Goal: Information Seeking & Learning: Learn about a topic

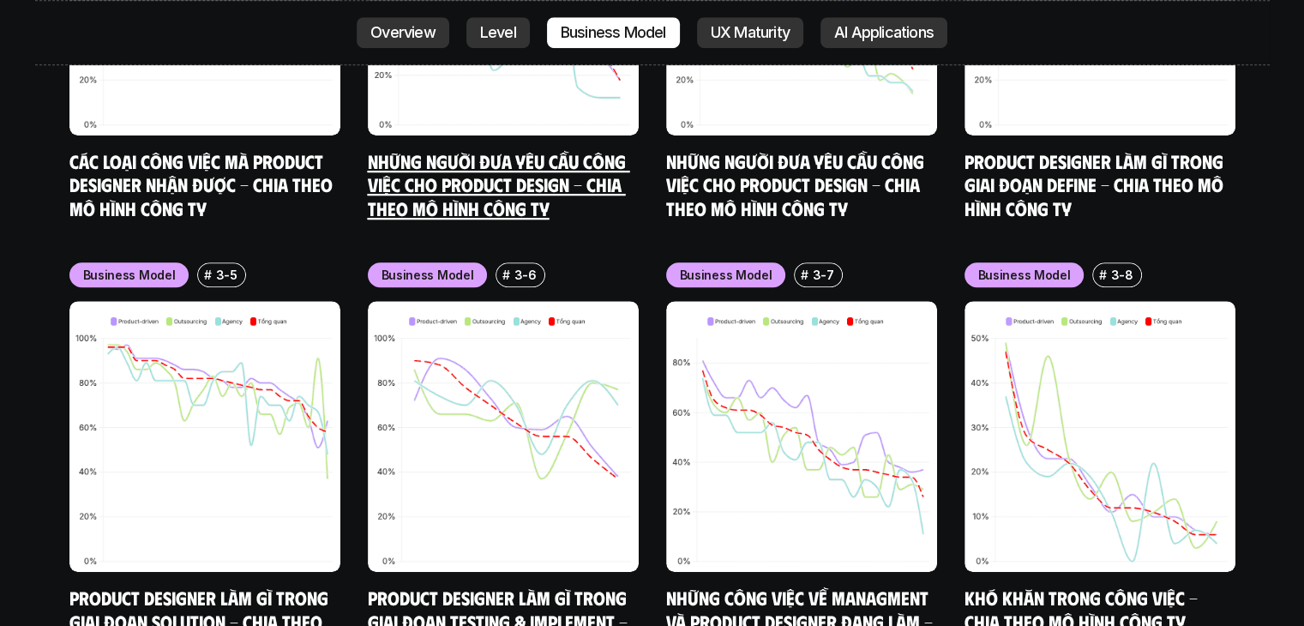
scroll to position [7693, 0]
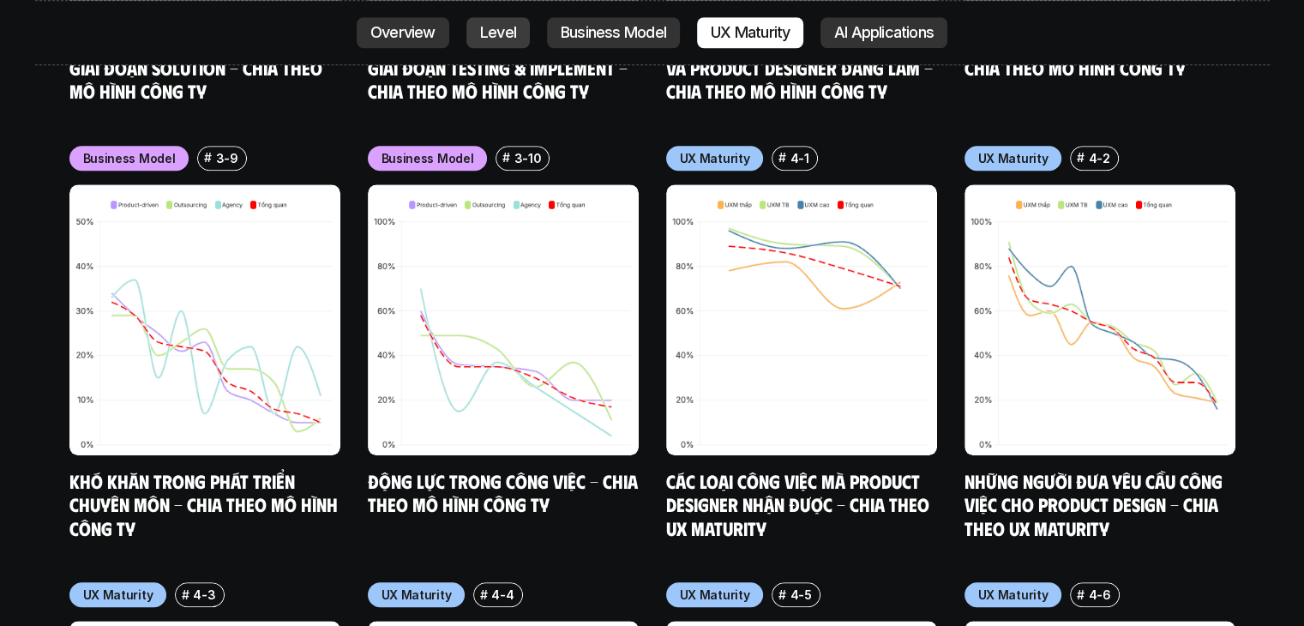
click at [466, 25] on link "Level" at bounding box center [497, 32] width 63 height 31
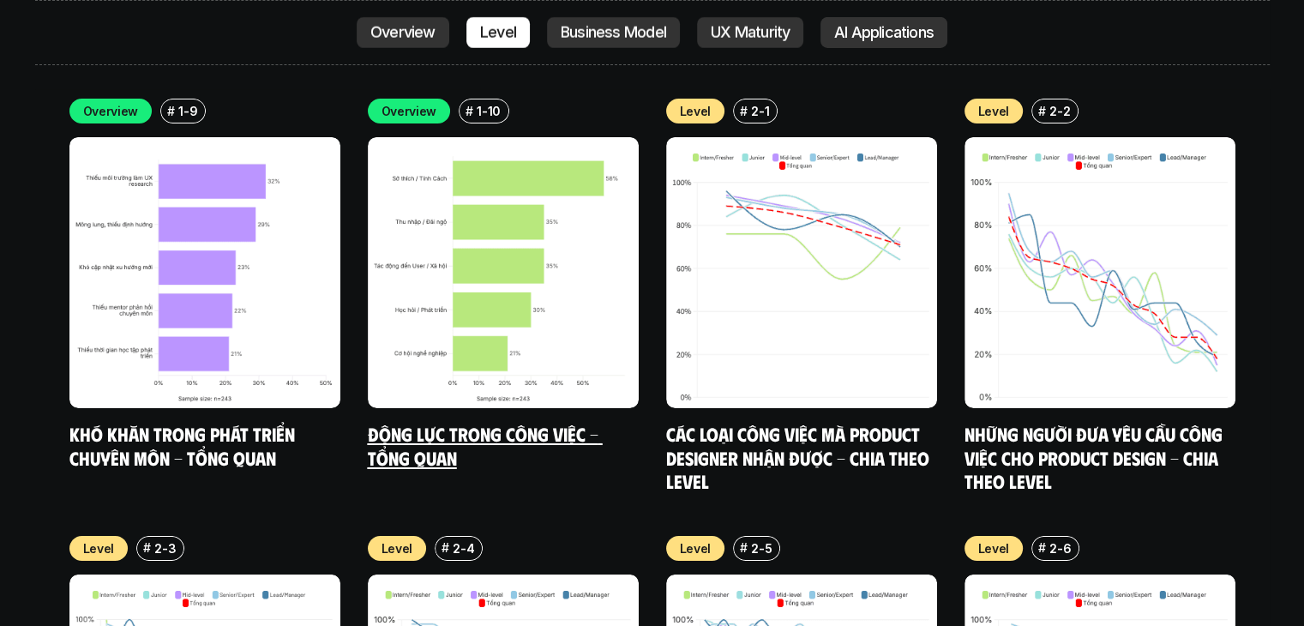
scroll to position [5748, 0]
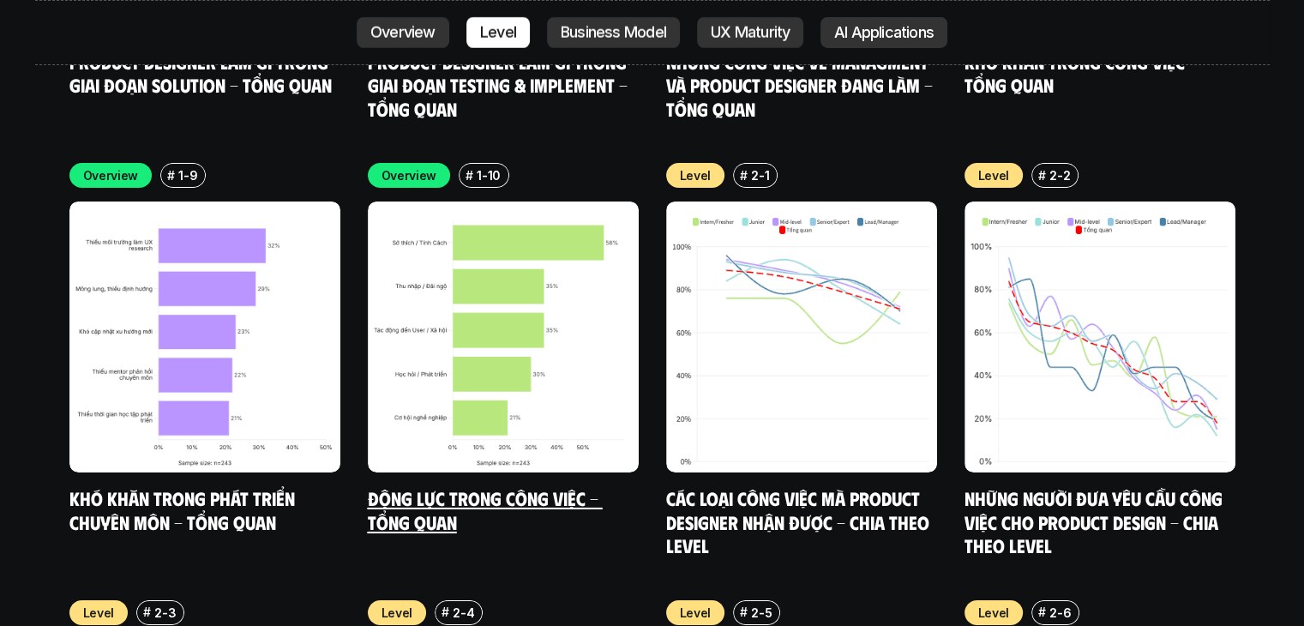
click at [545, 358] on img at bounding box center [503, 336] width 271 height 271
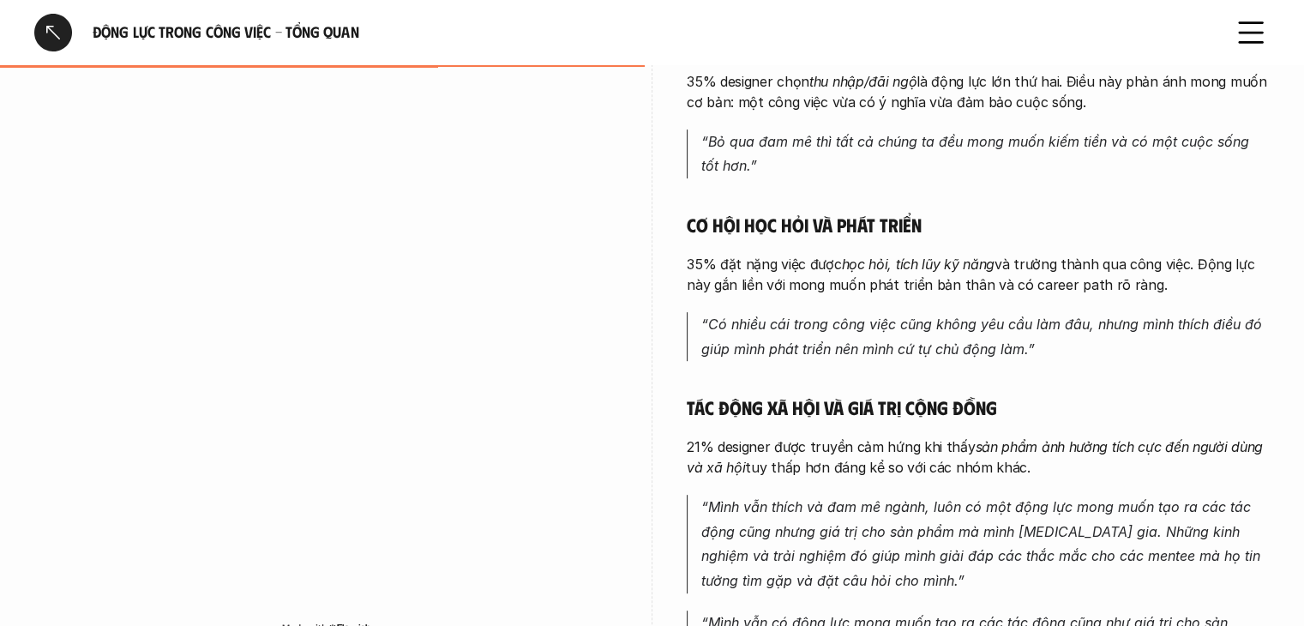
scroll to position [857, 0]
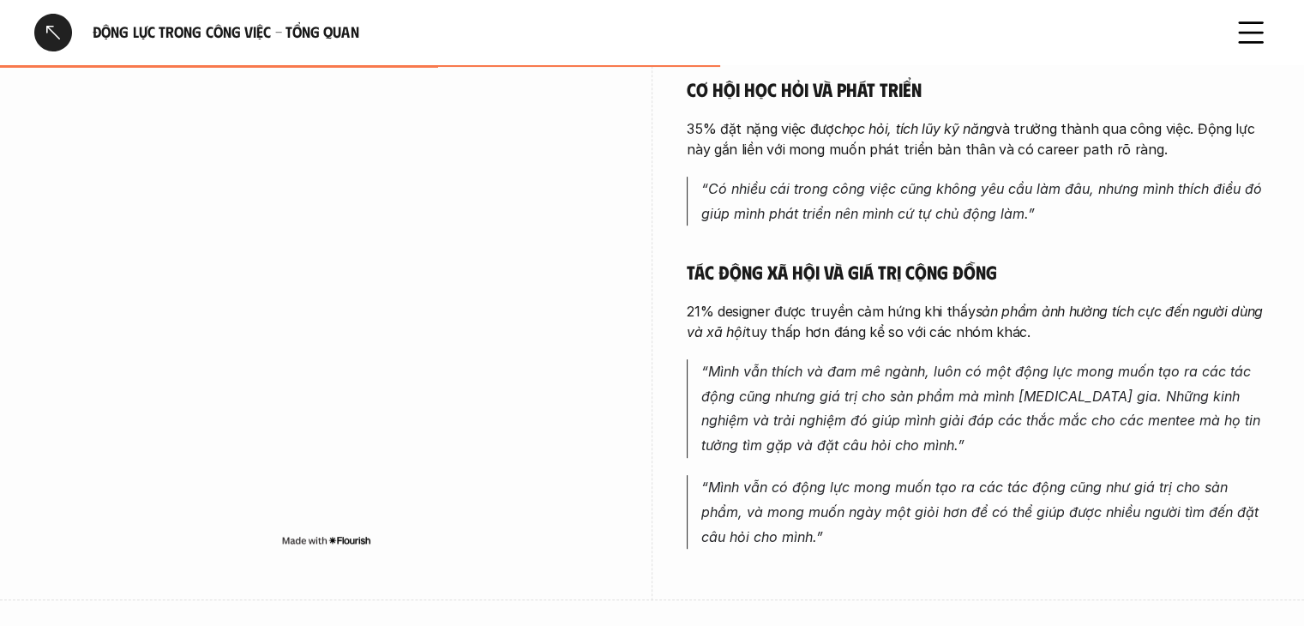
click at [66, 27] on div at bounding box center [53, 33] width 38 height 38
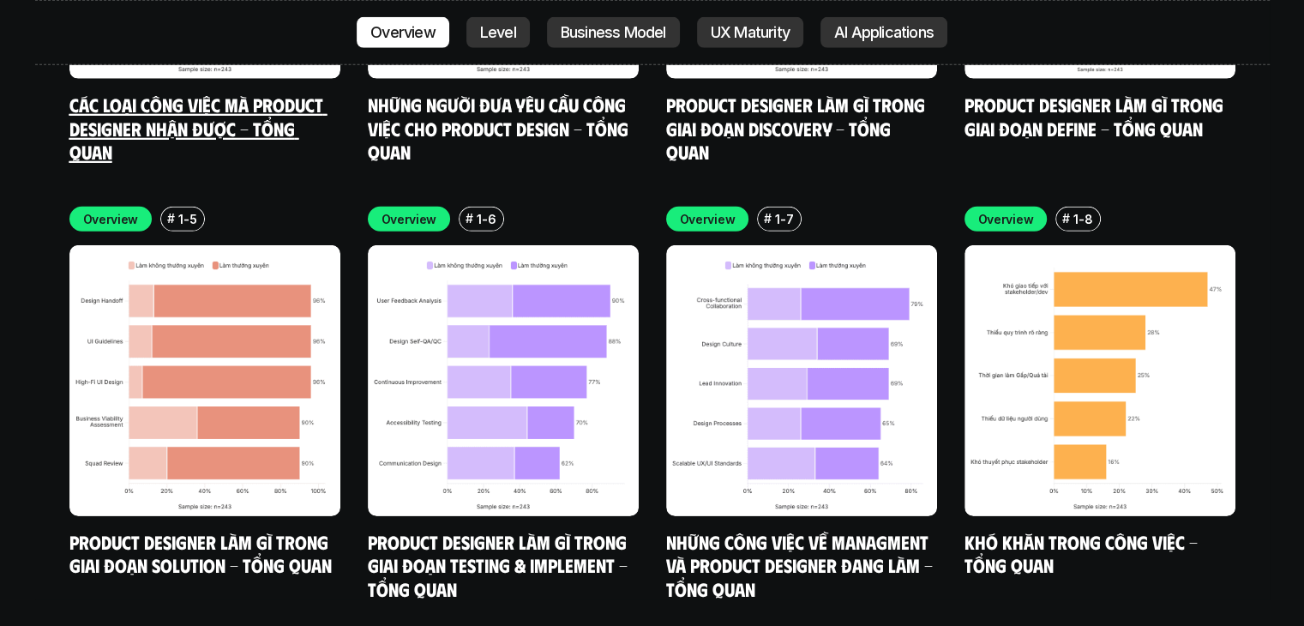
scroll to position [5286, 0]
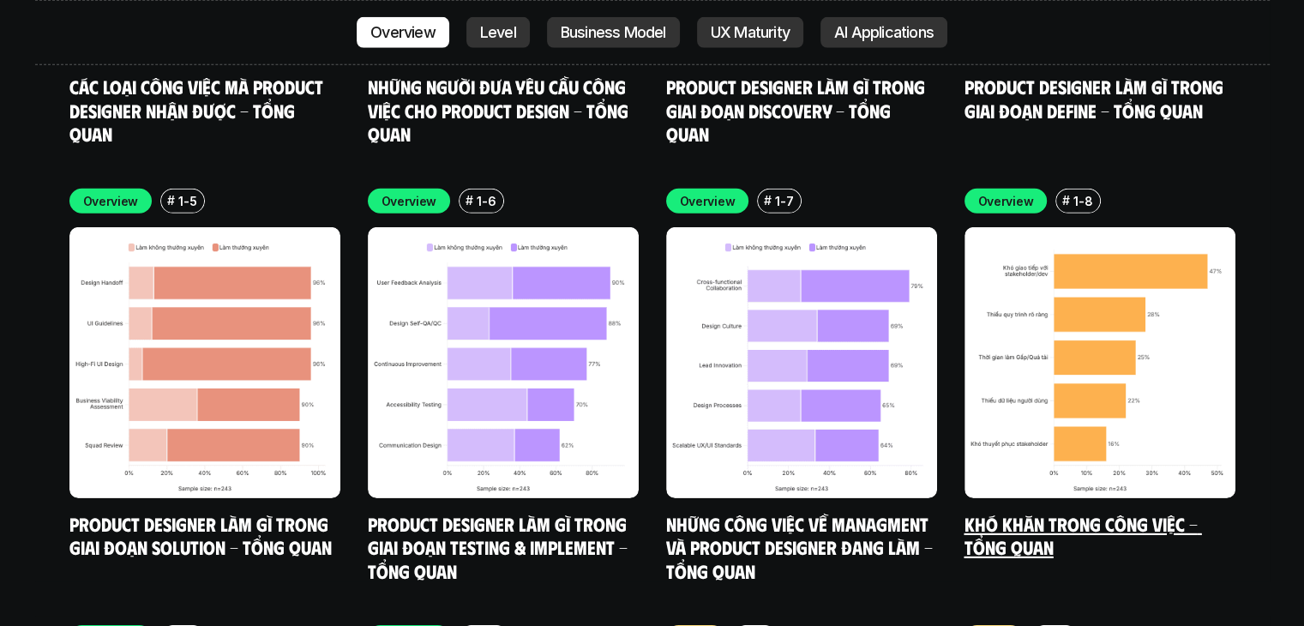
click at [1056, 355] on img at bounding box center [1100, 362] width 271 height 271
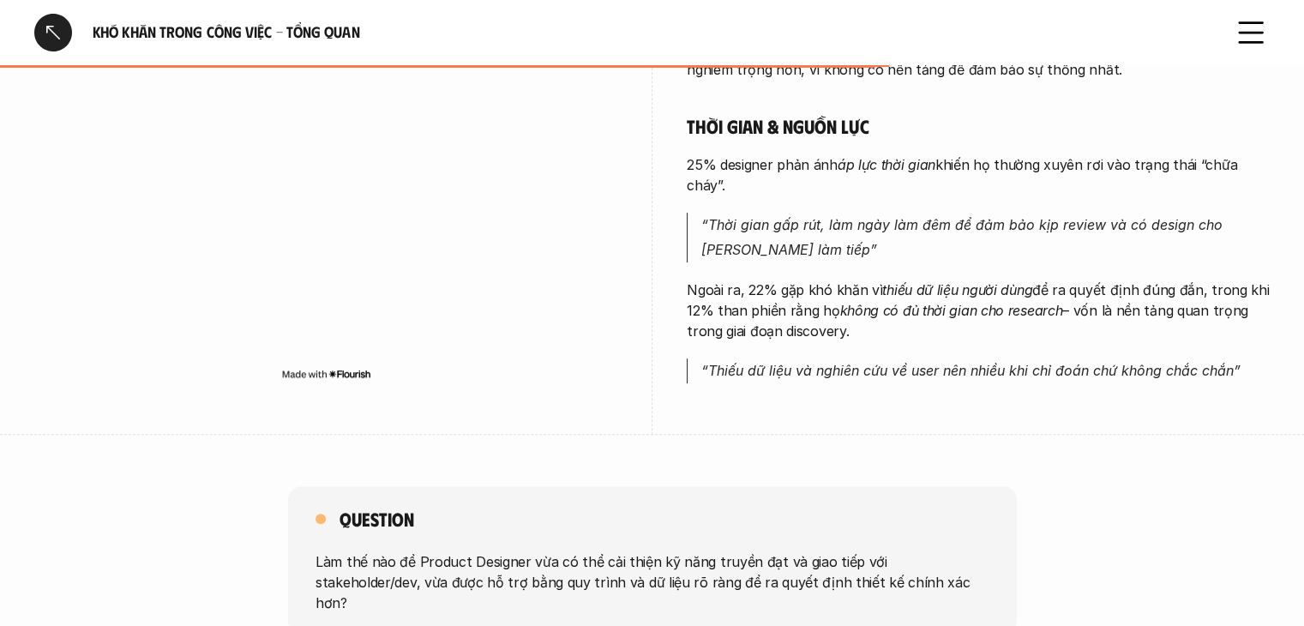
scroll to position [1115, 0]
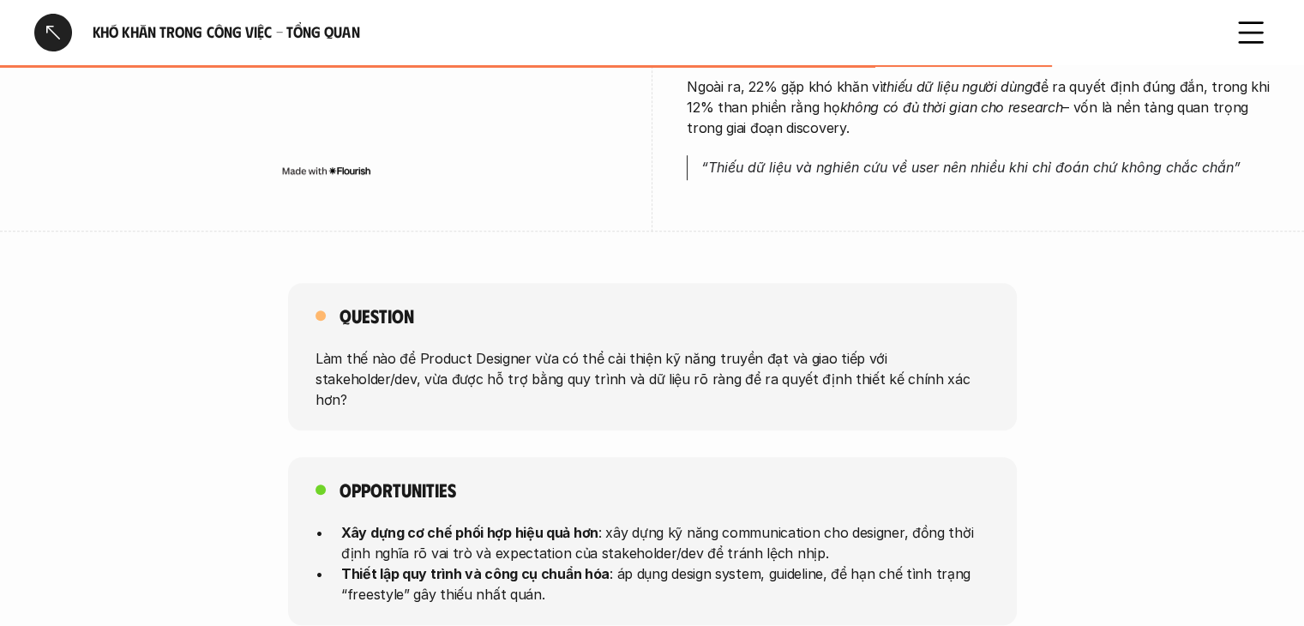
click at [58, 28] on div at bounding box center [53, 33] width 38 height 38
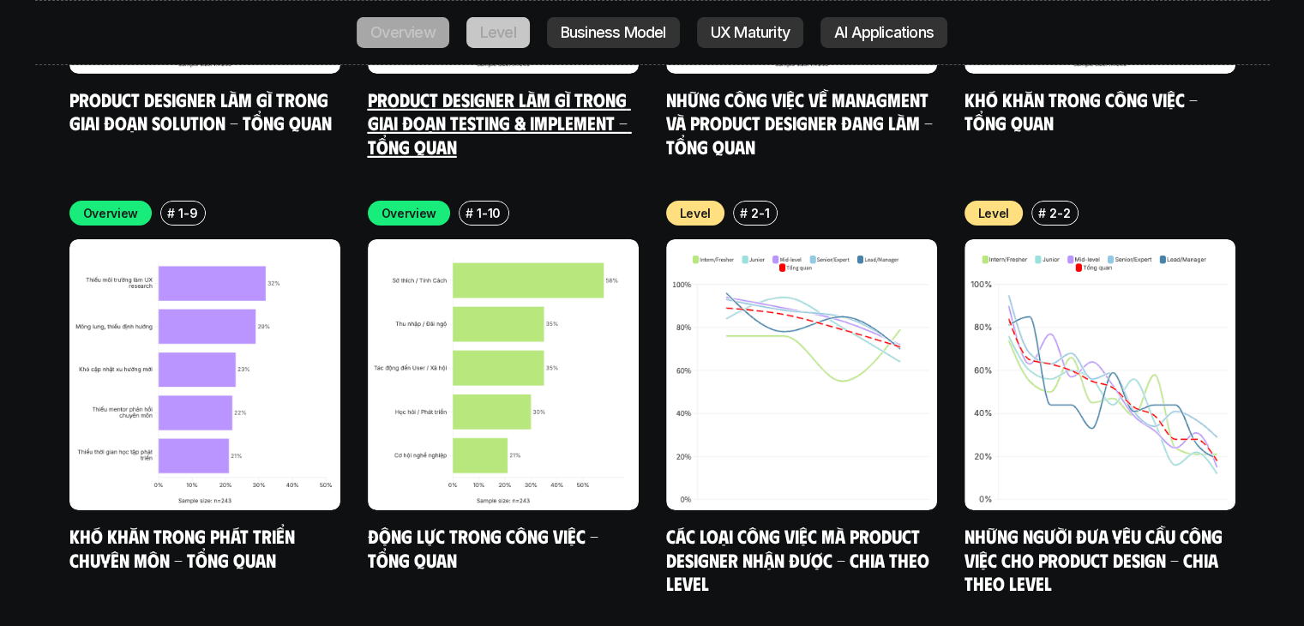
scroll to position [5715, 0]
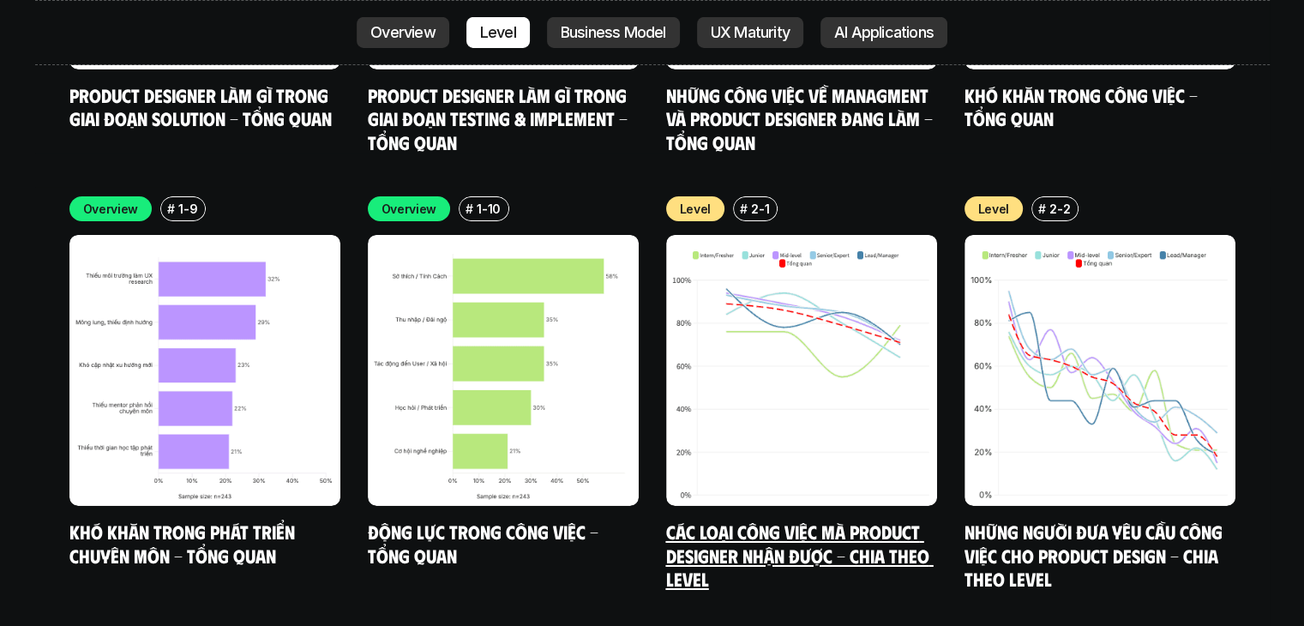
click at [762, 278] on img at bounding box center [801, 370] width 271 height 271
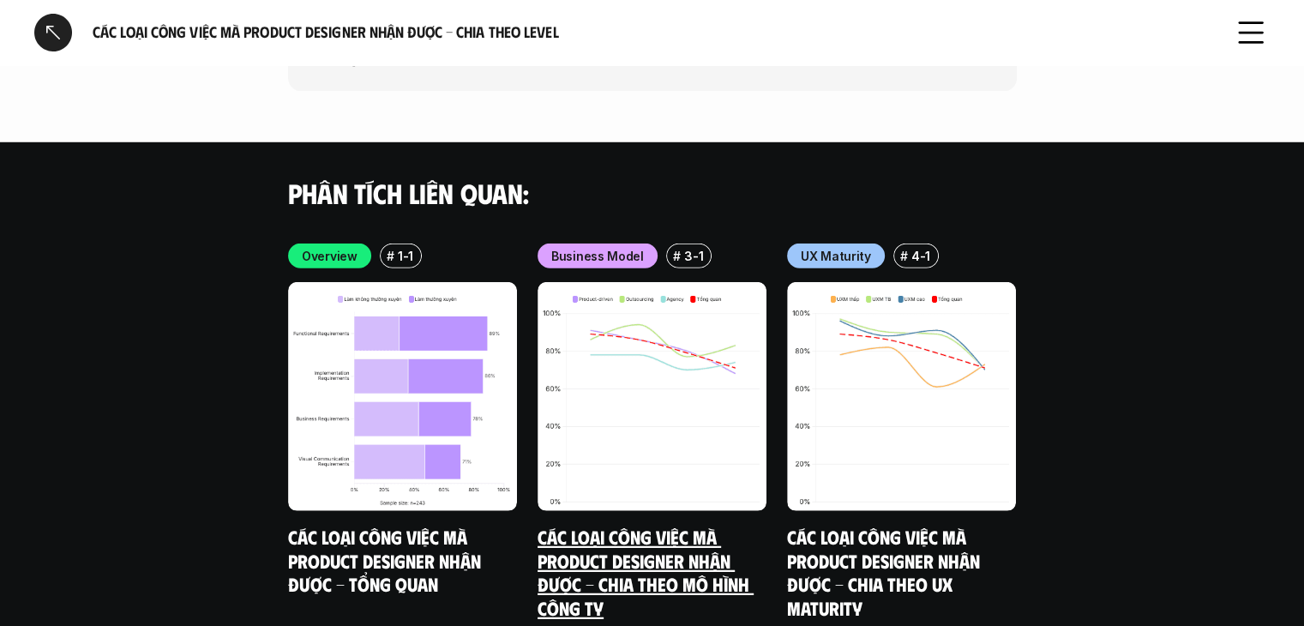
scroll to position [5045, 0]
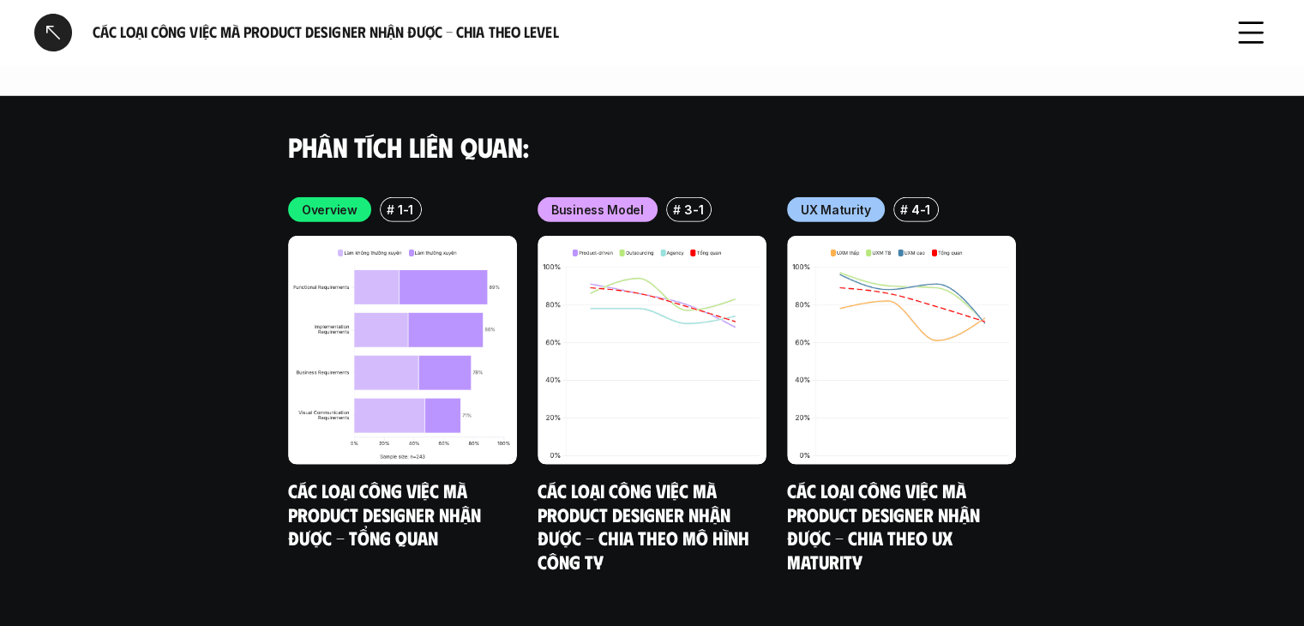
click at [49, 26] on div at bounding box center [53, 33] width 38 height 38
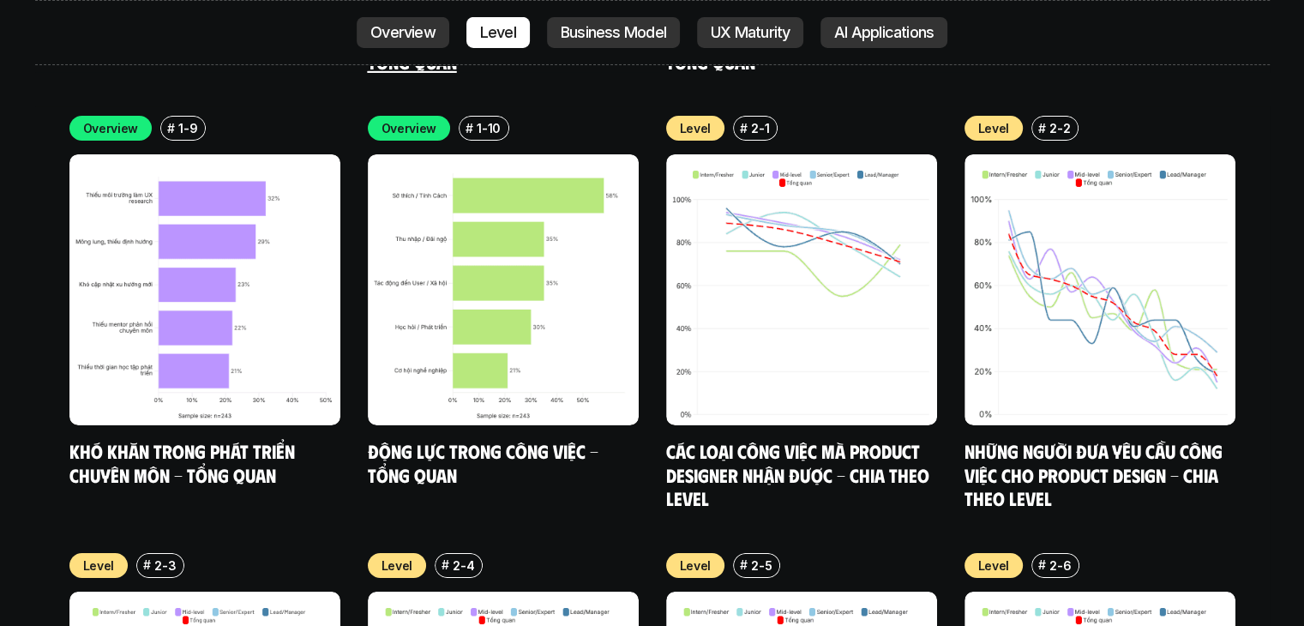
scroll to position [5800, 0]
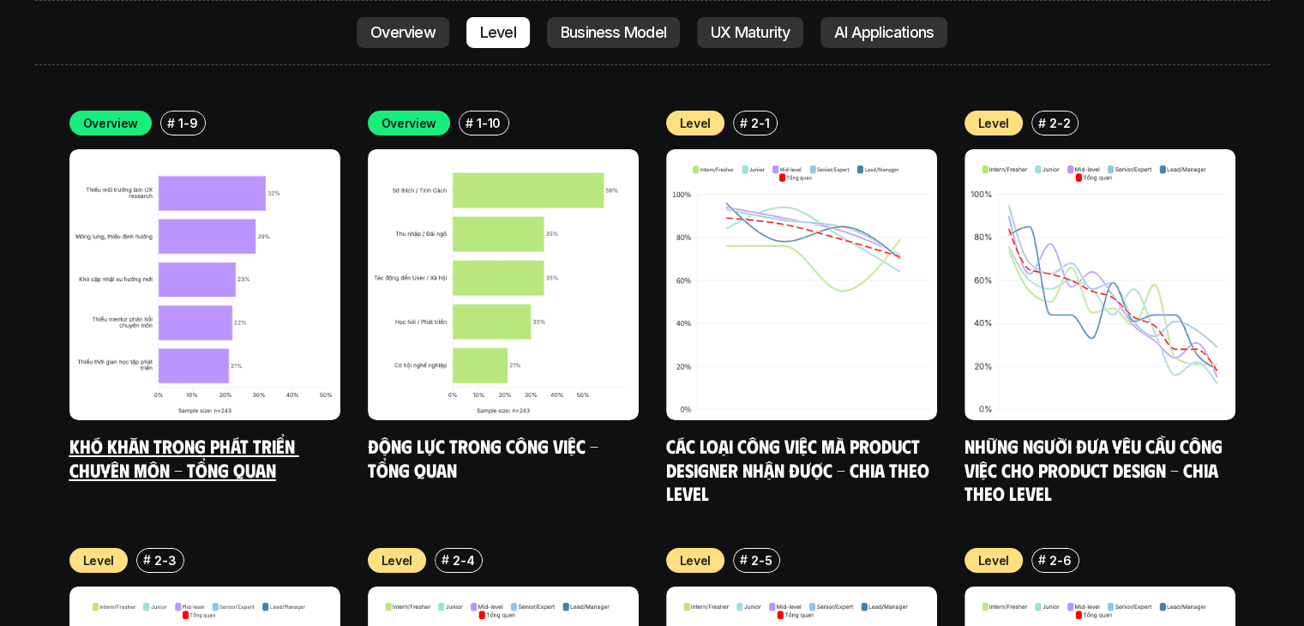
click at [185, 259] on img at bounding box center [204, 284] width 271 height 271
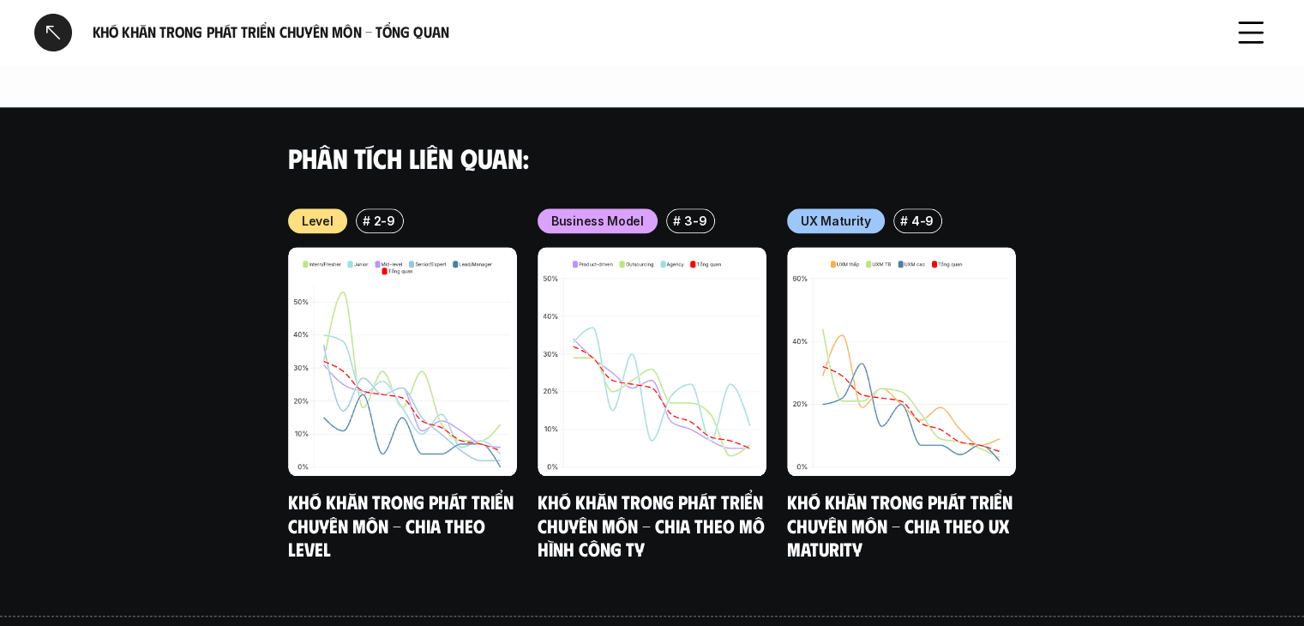
scroll to position [1725, 0]
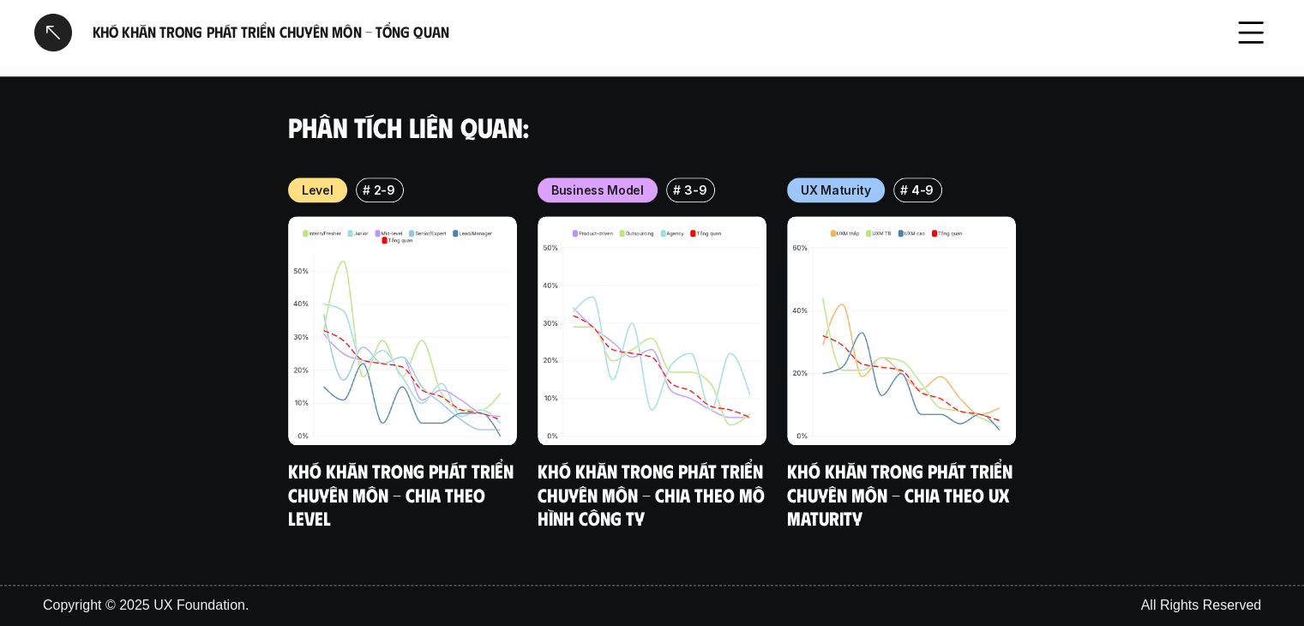
click at [49, 35] on div at bounding box center [53, 33] width 38 height 38
